Goal: Transaction & Acquisition: Purchase product/service

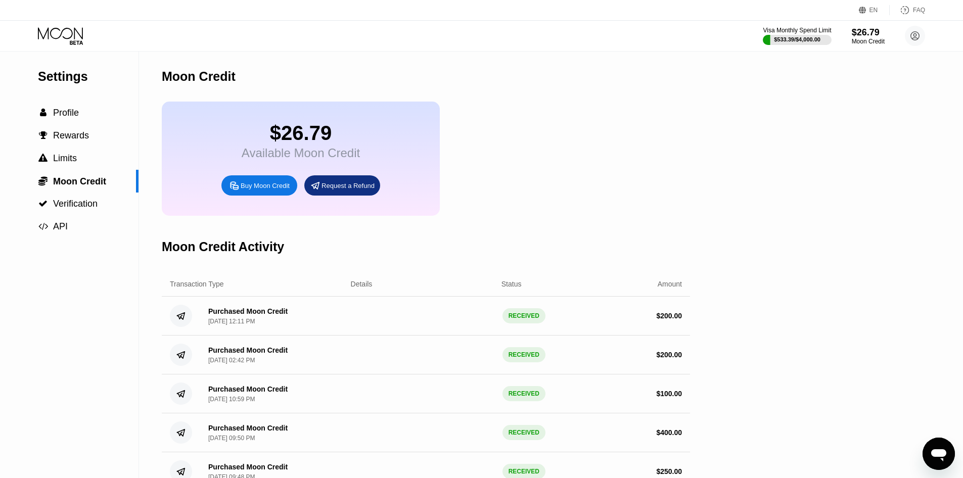
click at [258, 188] on div "Buy Moon Credit" at bounding box center [265, 185] width 49 height 9
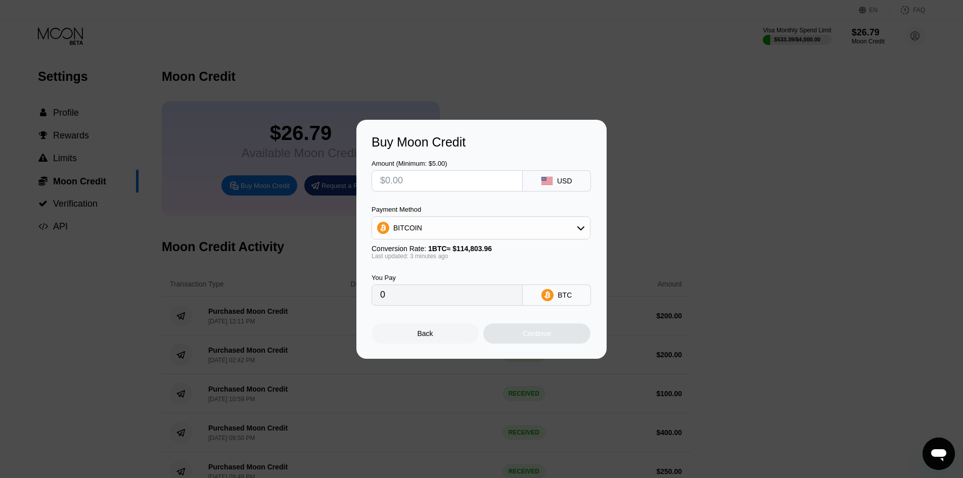
click at [399, 184] on input "text" at bounding box center [447, 181] width 134 height 20
type input "$2"
type input "0.00001743"
type input "$20"
type input "0.00017422"
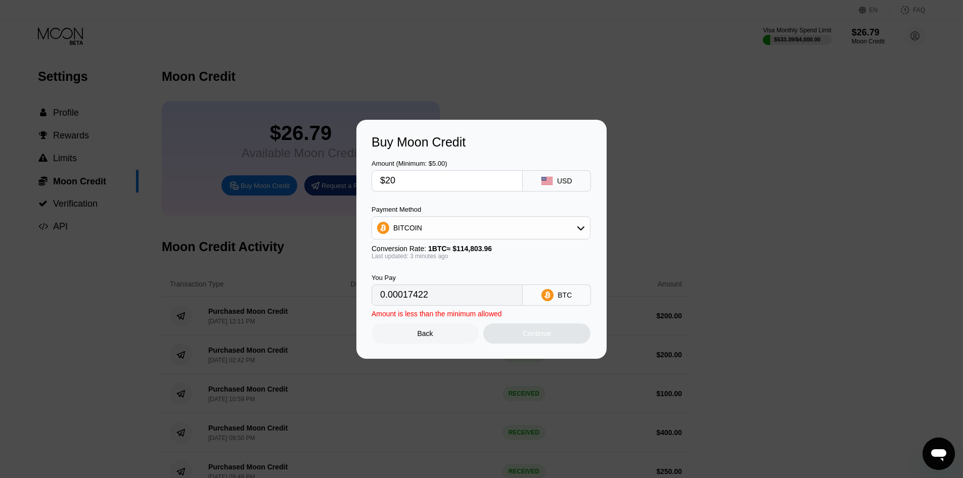
type input "$200"
type input "0.00174211"
type input "$200"
click at [542, 335] on div "Continue" at bounding box center [537, 334] width 28 height 8
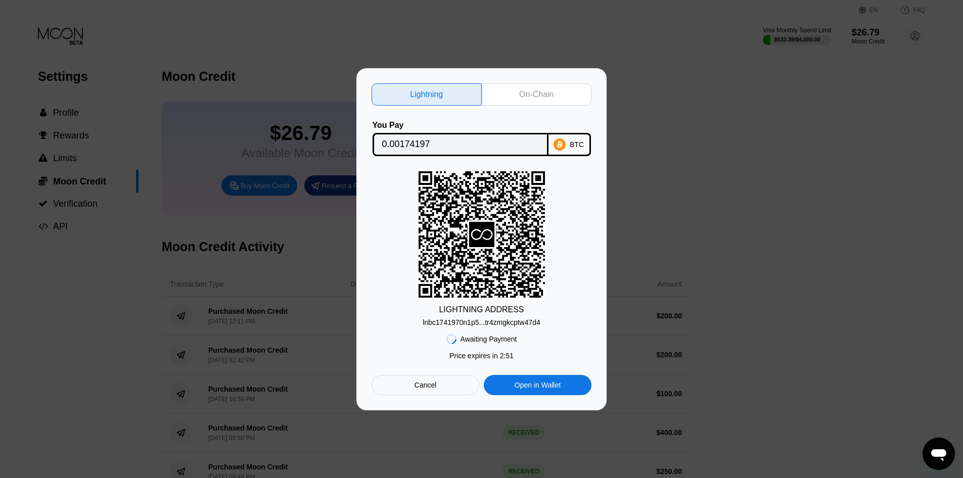
click at [487, 327] on div "Awaiting Payment Price expires in 2 : 51 Cancel Open in [GEOGRAPHIC_DATA]" at bounding box center [481, 361] width 220 height 69
click at [489, 323] on div "lnbc1741970n1p5...tr4zmgkcptw47d4" at bounding box center [482, 322] width 118 height 8
